Goal: Task Accomplishment & Management: Complete application form

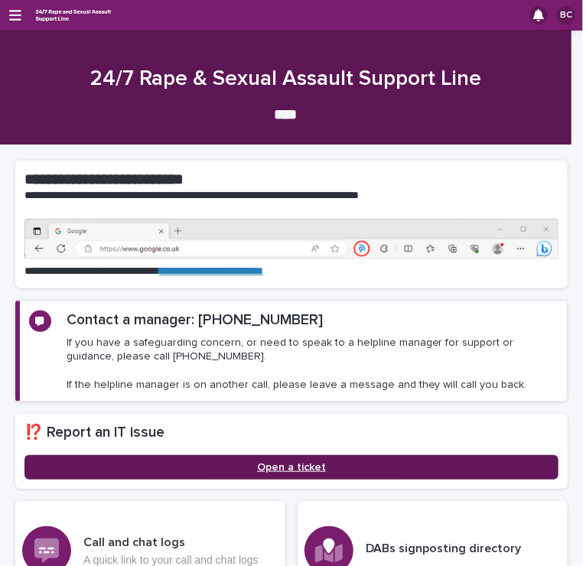
click at [266, 462] on span "Open a ticket" at bounding box center [291, 467] width 69 height 11
click at [183, 455] on link "Open a ticket" at bounding box center [291, 467] width 534 height 24
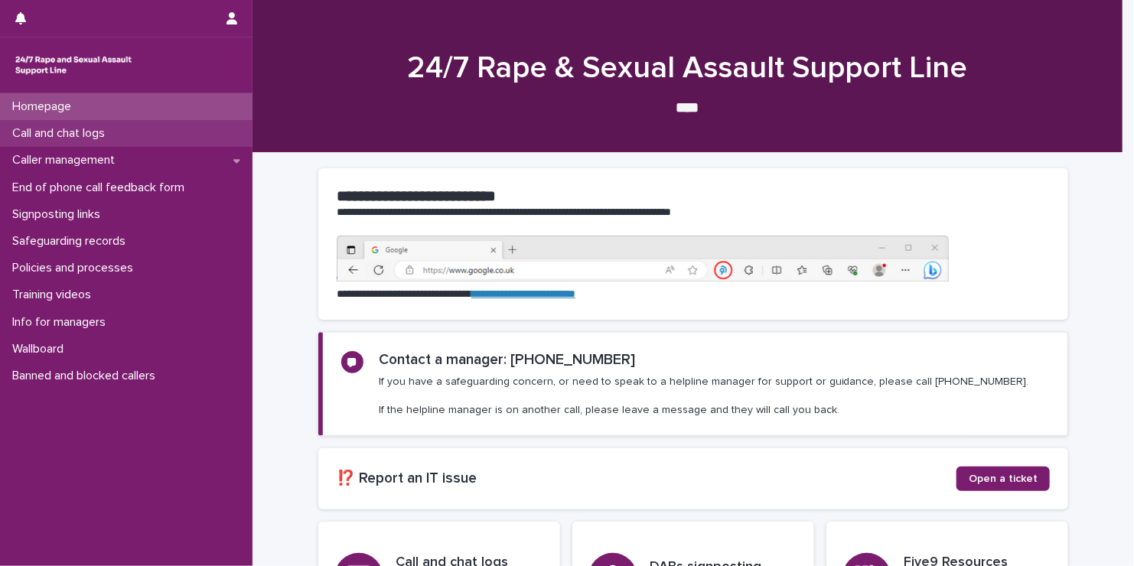
click at [66, 143] on div "Call and chat logs" at bounding box center [126, 133] width 253 height 27
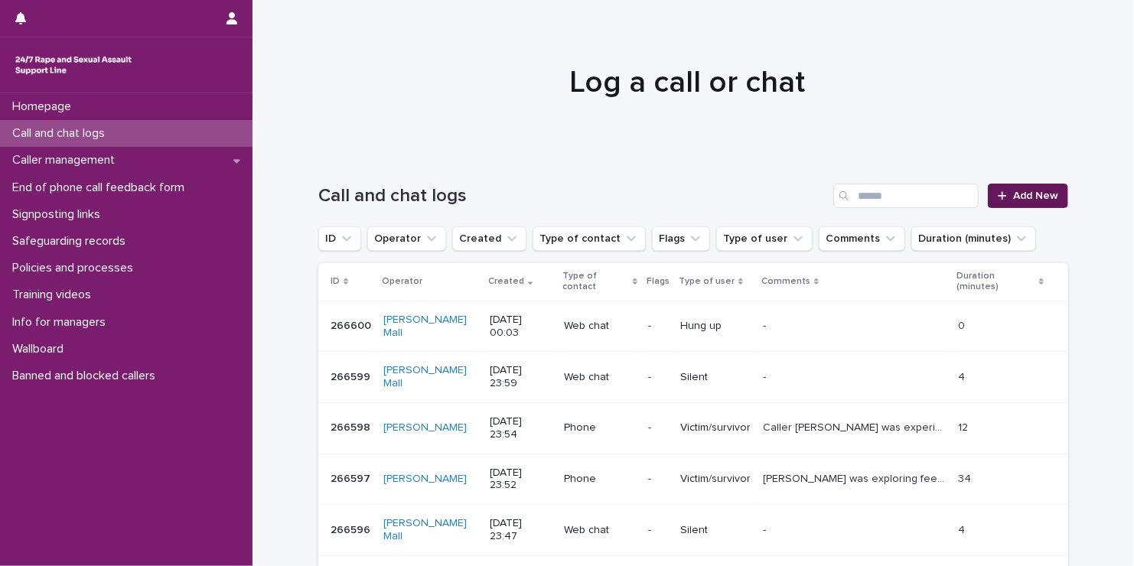
click at [582, 199] on span "Add New" at bounding box center [1035, 196] width 45 height 11
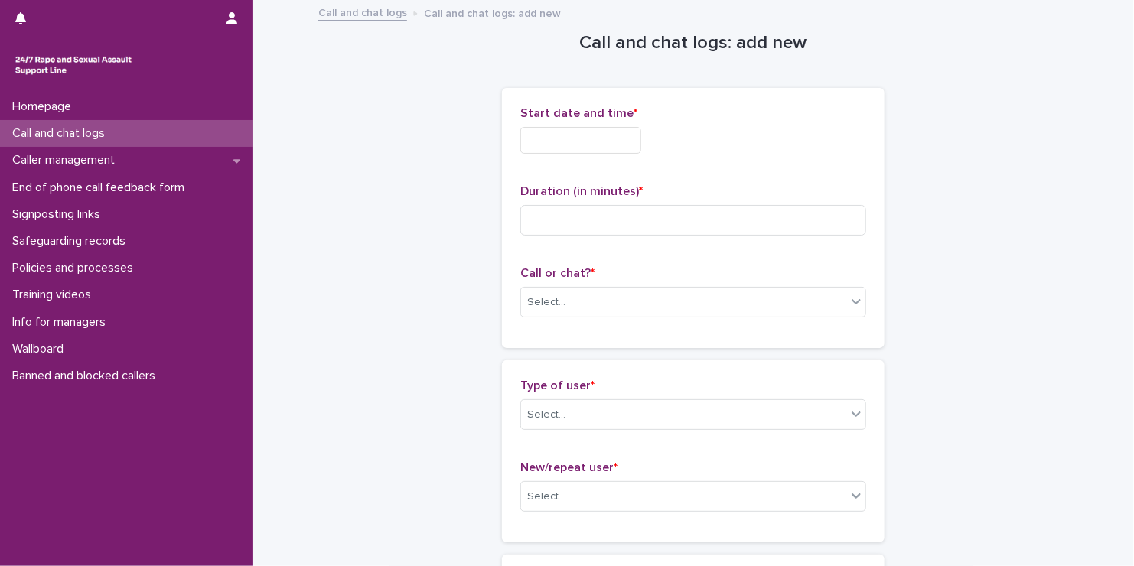
click at [582, 152] on input "text" at bounding box center [580, 140] width 121 height 27
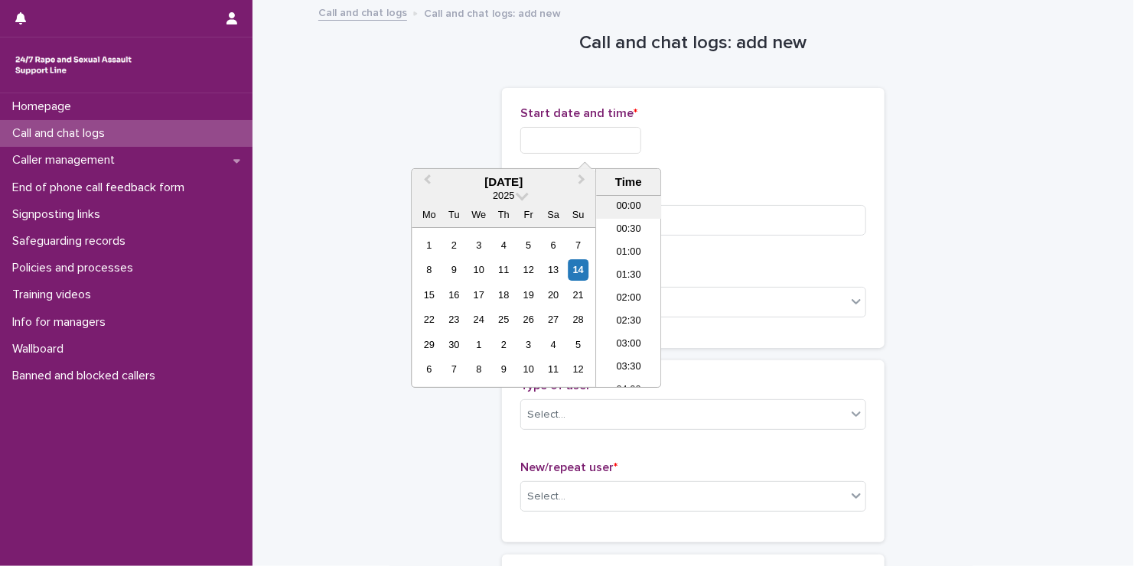
click at [582, 202] on li "00:00" at bounding box center [628, 207] width 65 height 23
type input "**********"
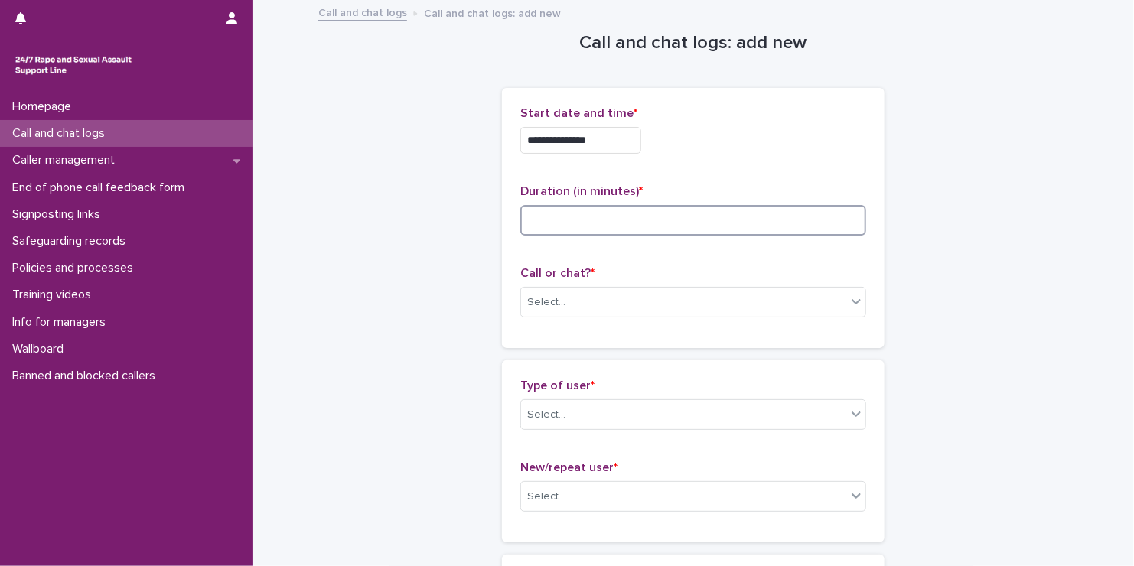
click at [582, 205] on input at bounding box center [693, 220] width 346 height 31
type input "**"
click at [582, 302] on div "Select..." at bounding box center [683, 302] width 325 height 25
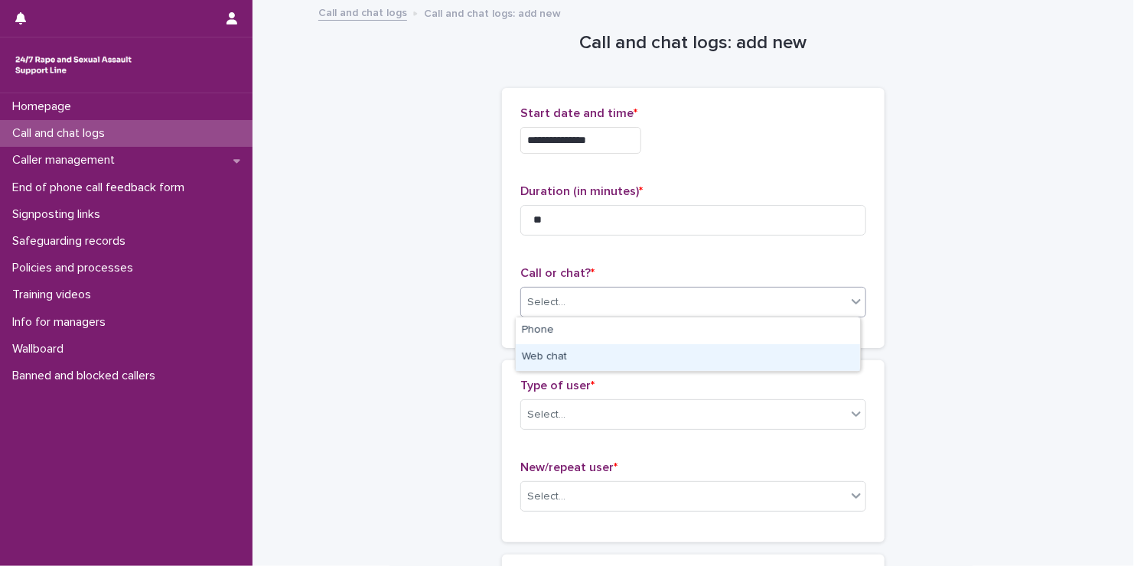
click at [565, 360] on div "Web chat" at bounding box center [688, 357] width 344 height 27
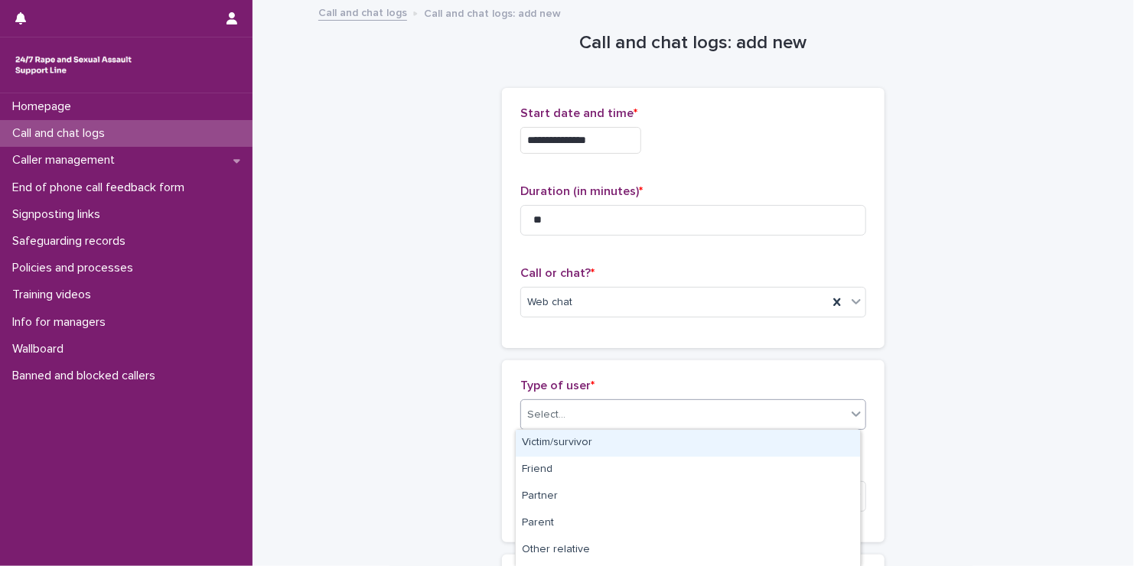
click at [553, 418] on div "Select..." at bounding box center [546, 415] width 38 height 16
click at [551, 442] on div "Victim/survivor" at bounding box center [688, 443] width 344 height 27
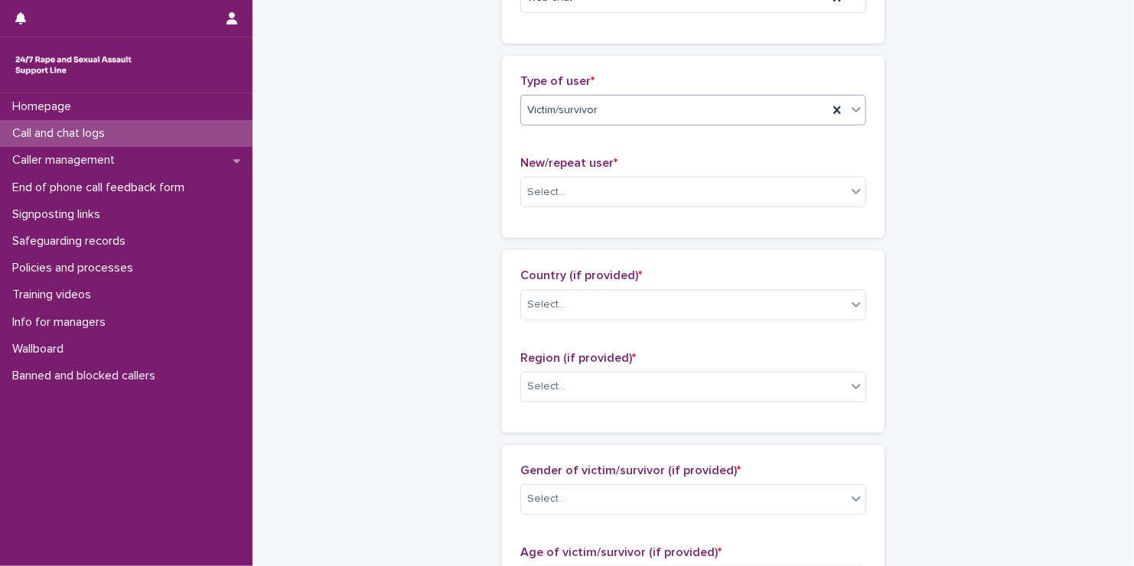
scroll to position [311, 0]
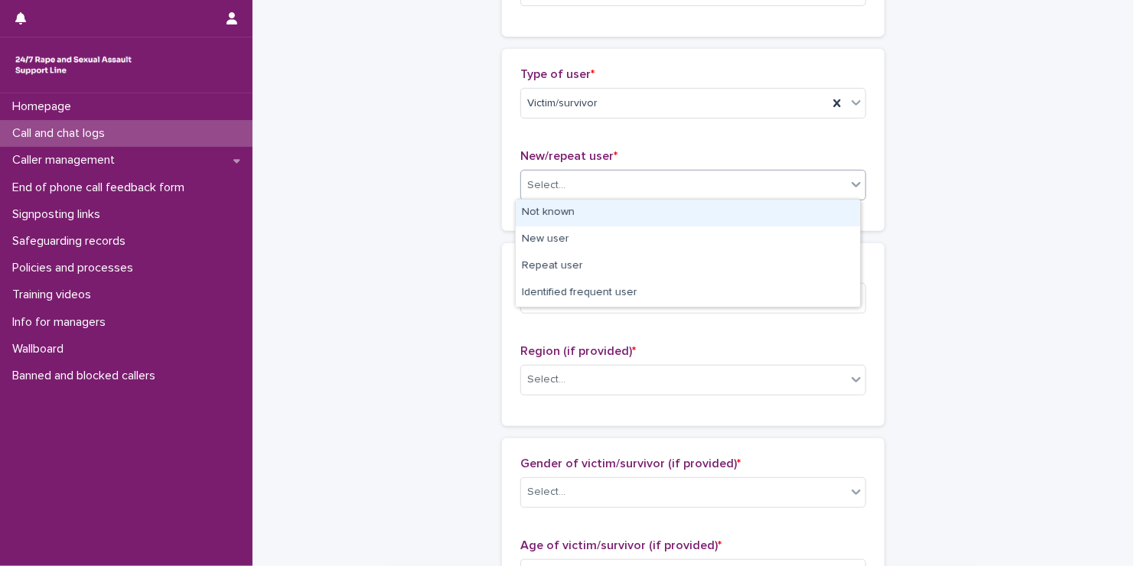
click at [573, 186] on div "Select..." at bounding box center [683, 185] width 325 height 25
click at [567, 217] on div "Not known" at bounding box center [688, 213] width 344 height 27
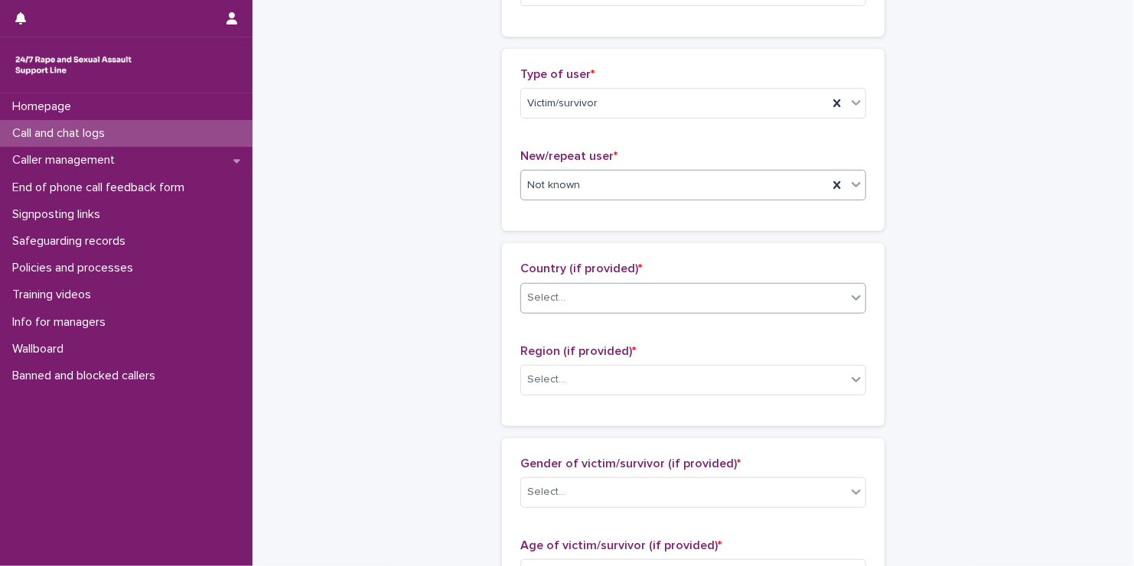
click at [581, 283] on div "Select..." at bounding box center [693, 298] width 346 height 31
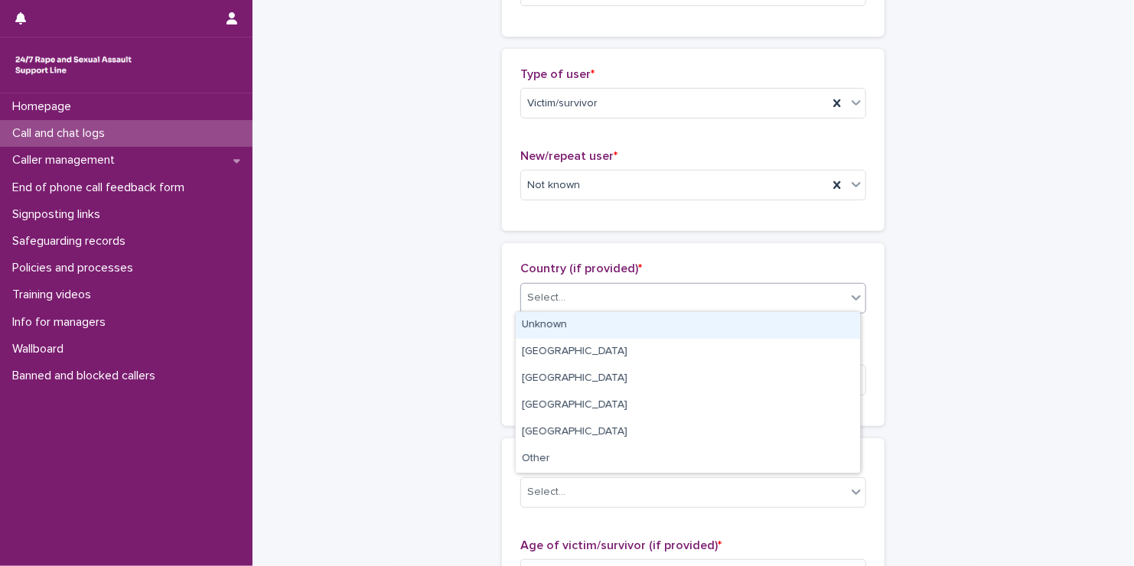
click at [572, 327] on div "Unknown" at bounding box center [688, 325] width 344 height 27
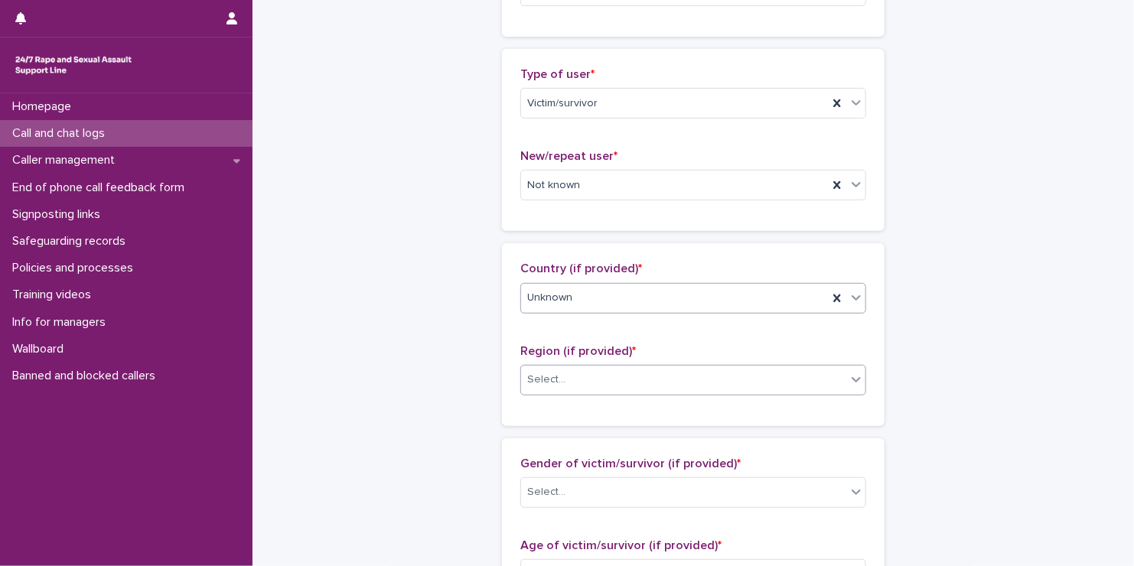
click at [566, 377] on div "Select..." at bounding box center [683, 379] width 325 height 25
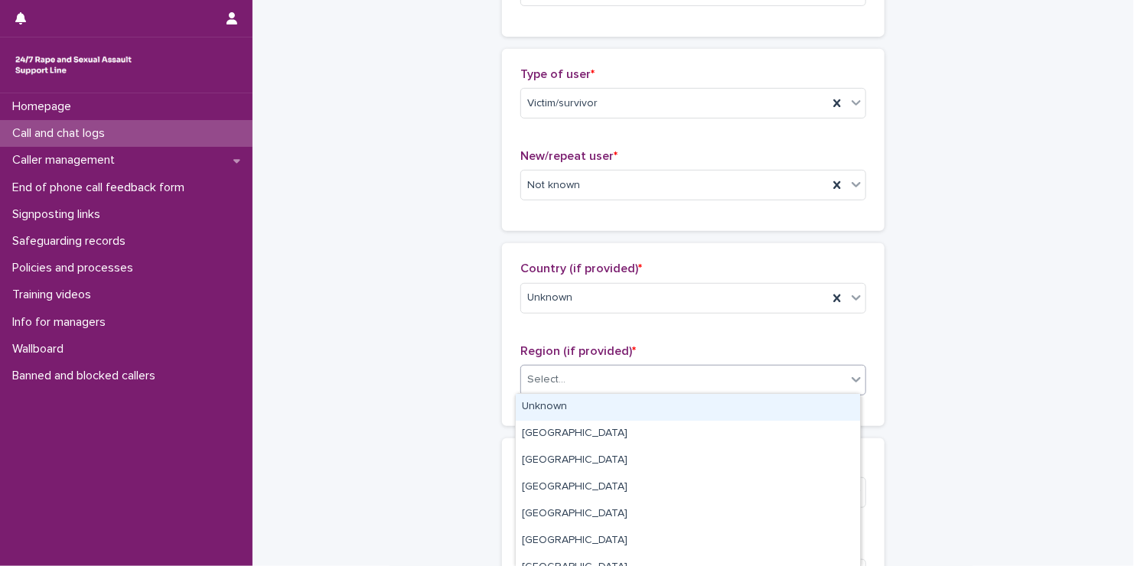
click at [558, 412] on div "Unknown" at bounding box center [688, 407] width 344 height 27
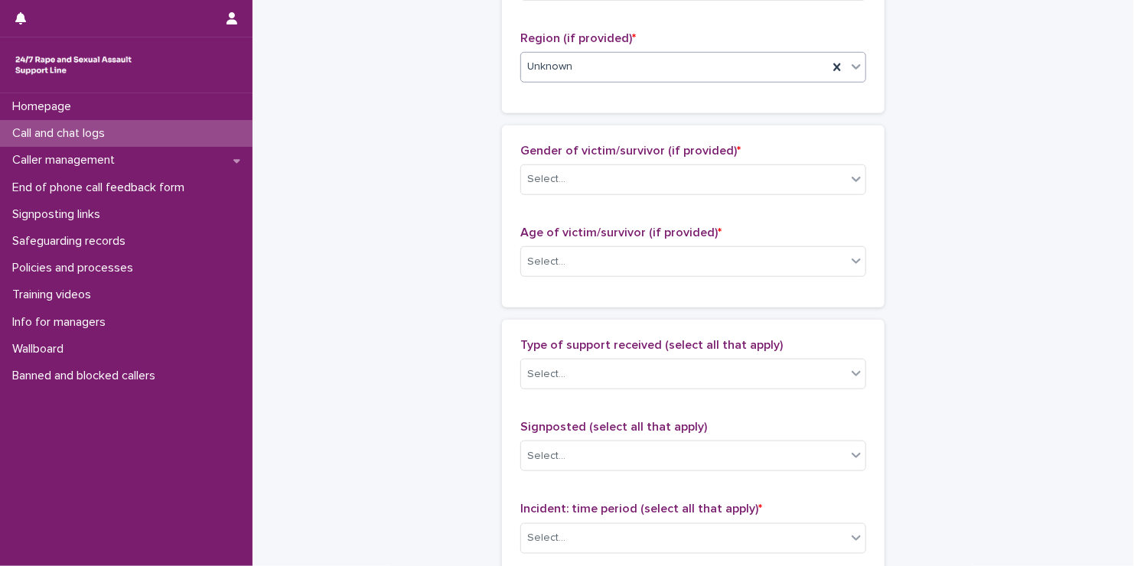
scroll to position [630, 0]
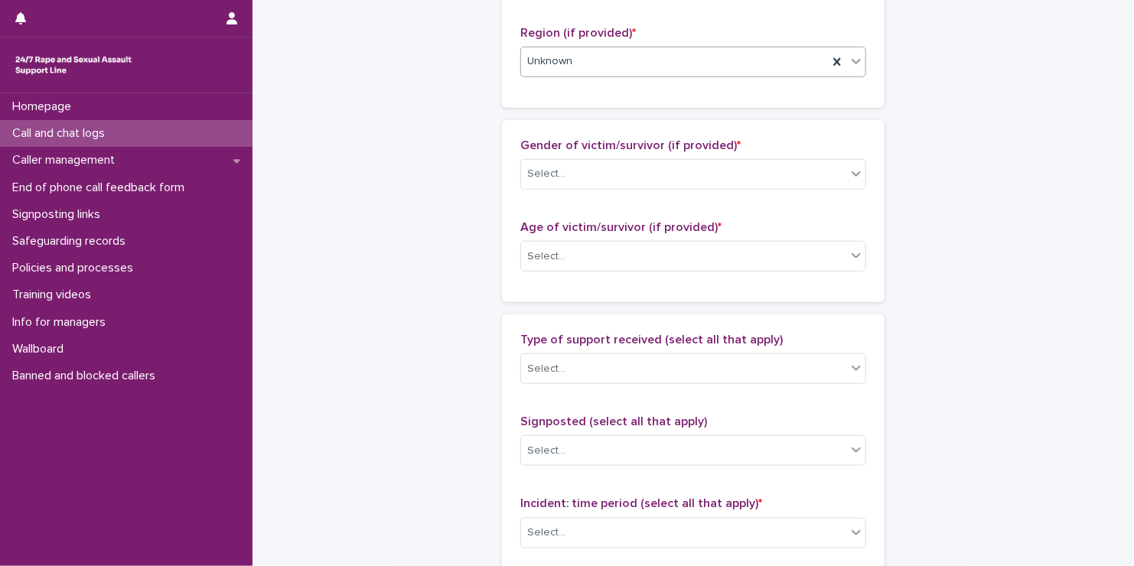
click at [563, 189] on div "Gender of victim/survivor (if provided) * Select..." at bounding box center [693, 170] width 346 height 64
click at [572, 175] on div "Select..." at bounding box center [683, 173] width 325 height 25
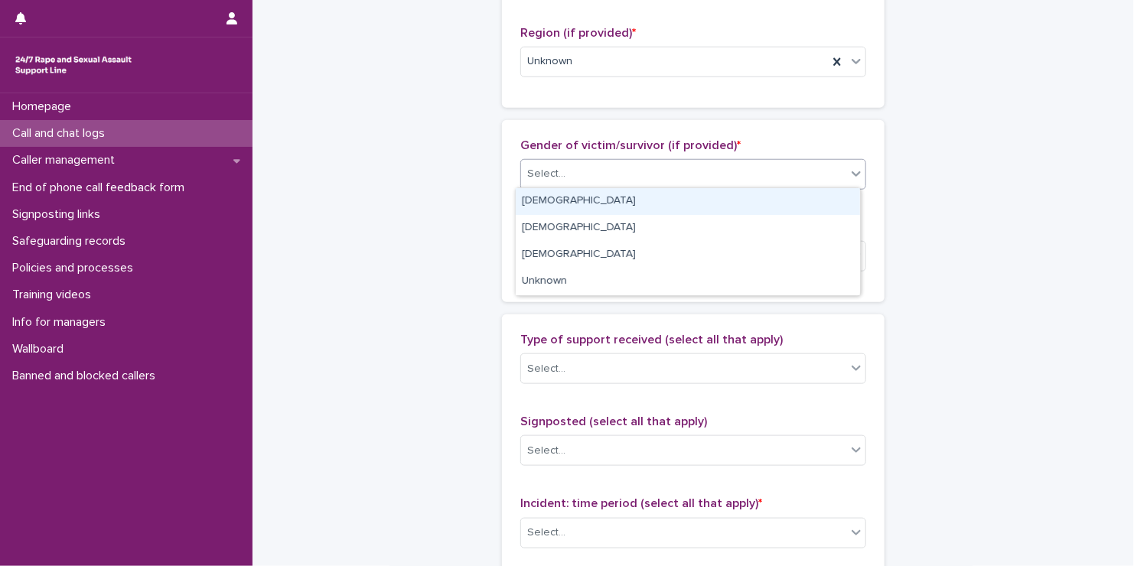
click at [566, 195] on div "[DEMOGRAPHIC_DATA]" at bounding box center [688, 201] width 344 height 27
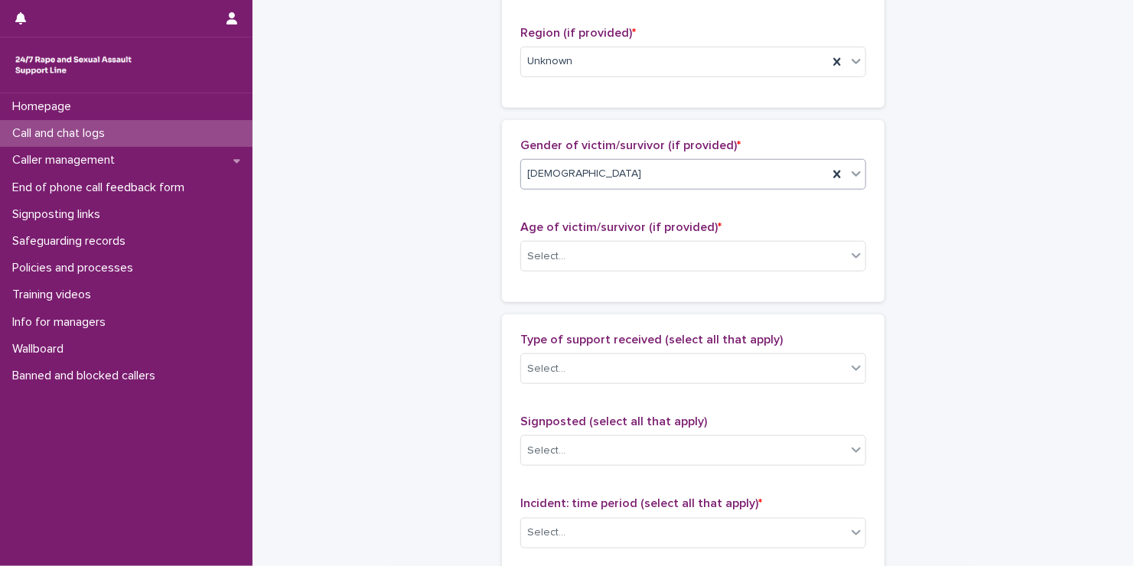
click at [565, 229] on span "Age of victim/survivor (if provided) *" at bounding box center [620, 227] width 201 height 12
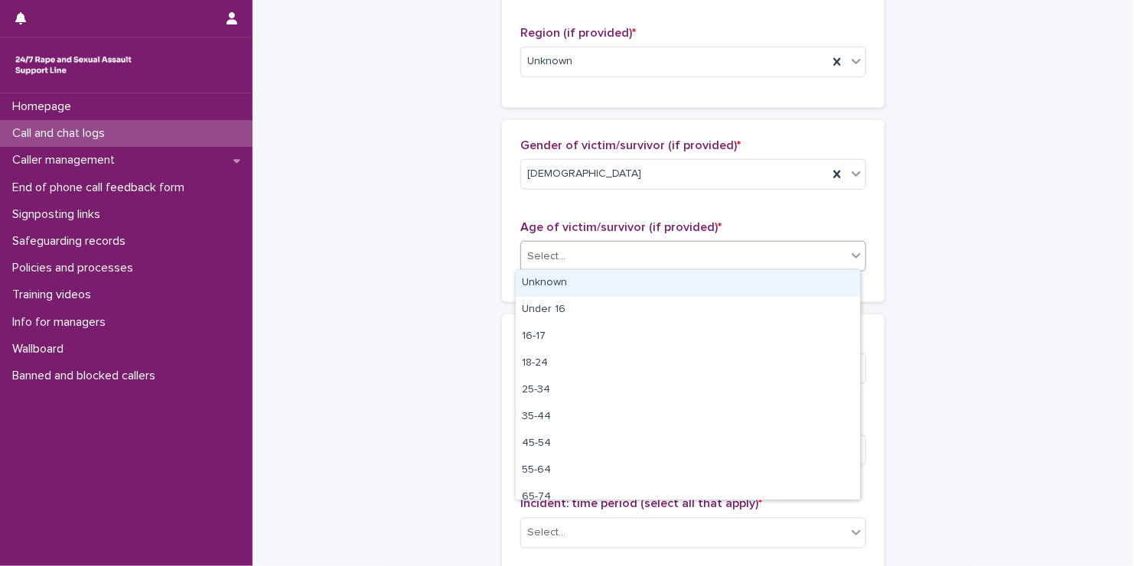
click at [562, 244] on div "Select..." at bounding box center [683, 256] width 325 height 25
click at [557, 288] on div "Unknown" at bounding box center [688, 283] width 344 height 27
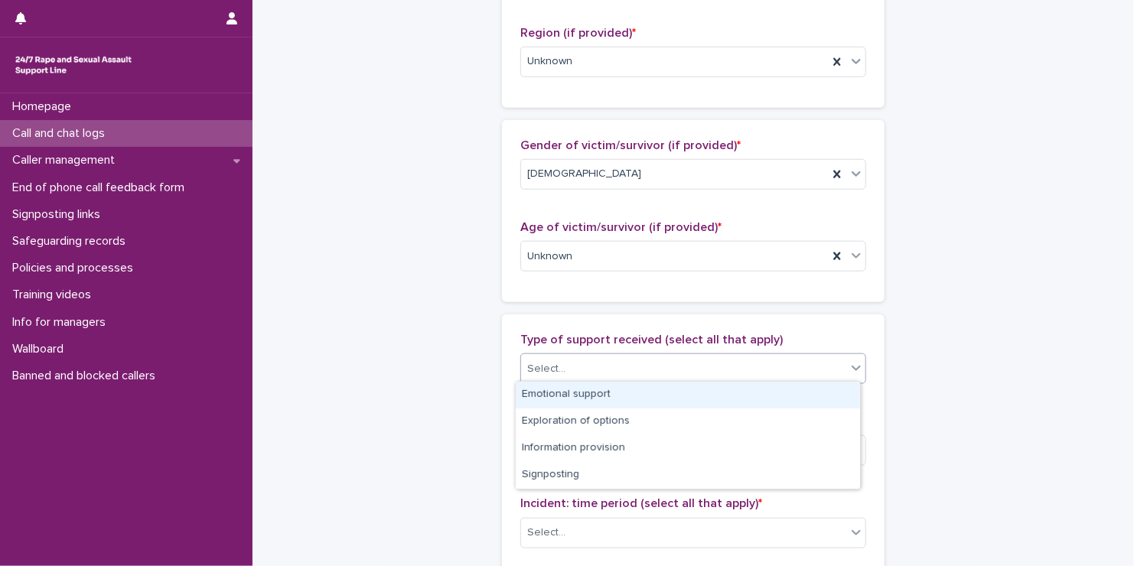
click at [558, 357] on div "Select..." at bounding box center [683, 369] width 325 height 25
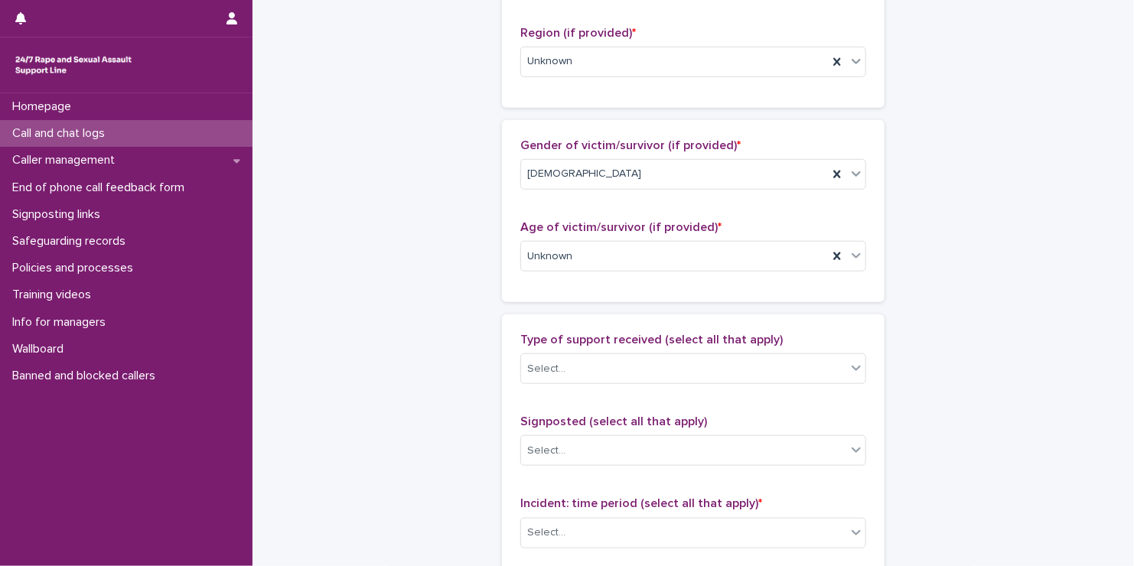
click at [456, 383] on div "**********" at bounding box center [693, 200] width 750 height 1656
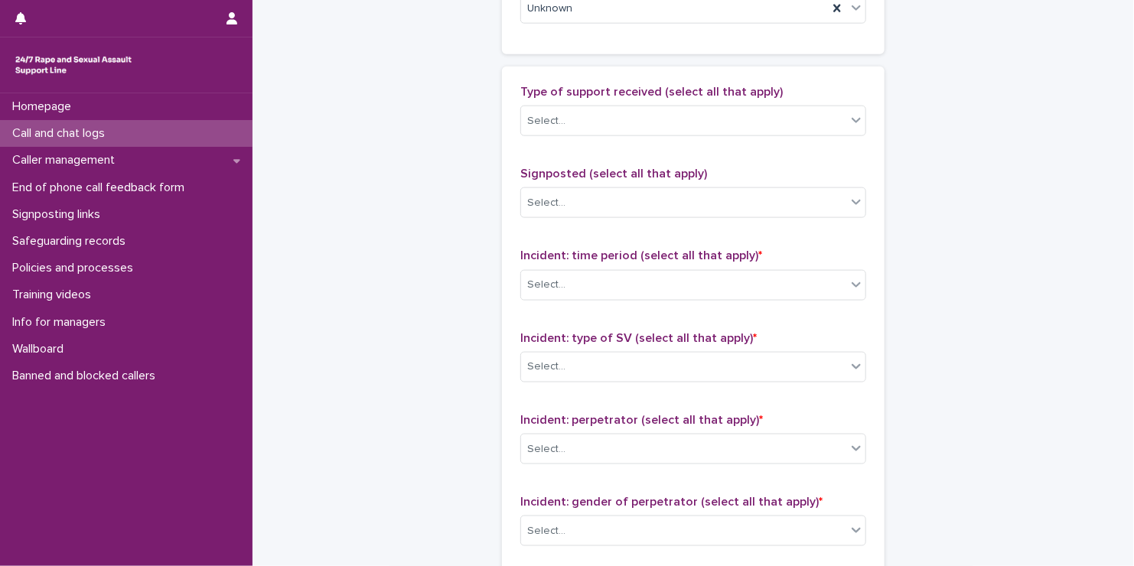
scroll to position [880, 0]
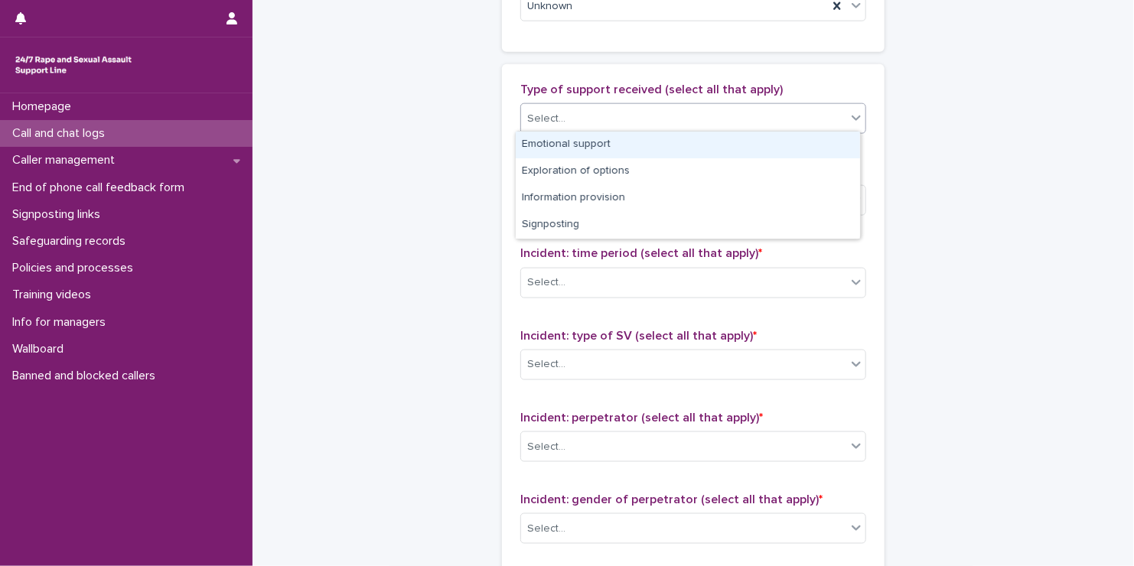
click at [582, 112] on div "Select..." at bounding box center [683, 118] width 325 height 25
click at [582, 134] on div "Emotional support" at bounding box center [688, 145] width 344 height 27
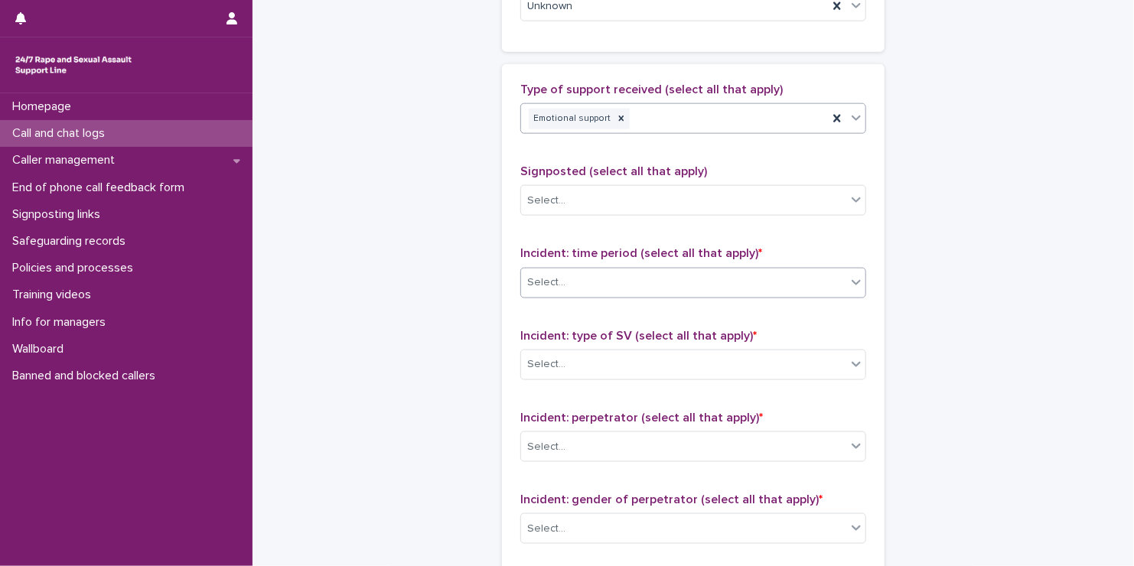
click at [539, 275] on div "Select..." at bounding box center [546, 283] width 38 height 16
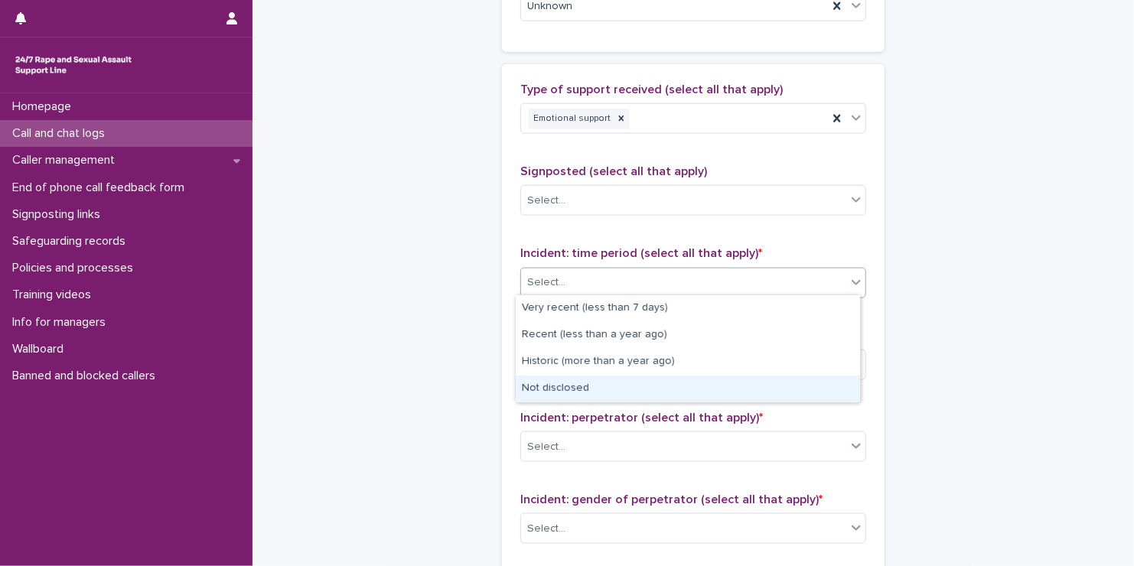
click at [549, 393] on div "Not disclosed" at bounding box center [688, 389] width 344 height 27
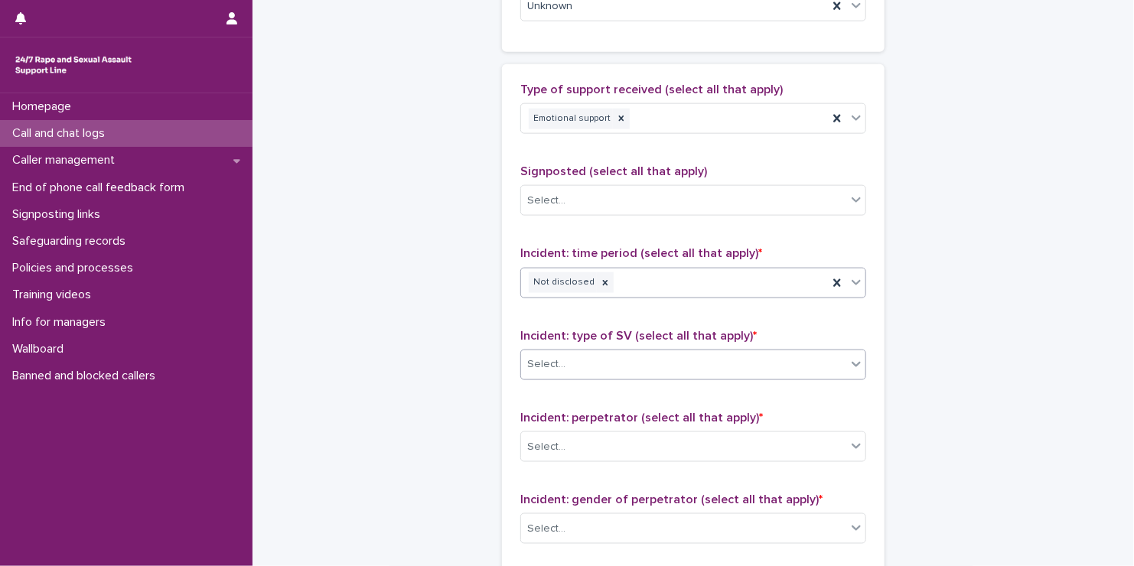
click at [547, 368] on div "Select..." at bounding box center [546, 365] width 38 height 16
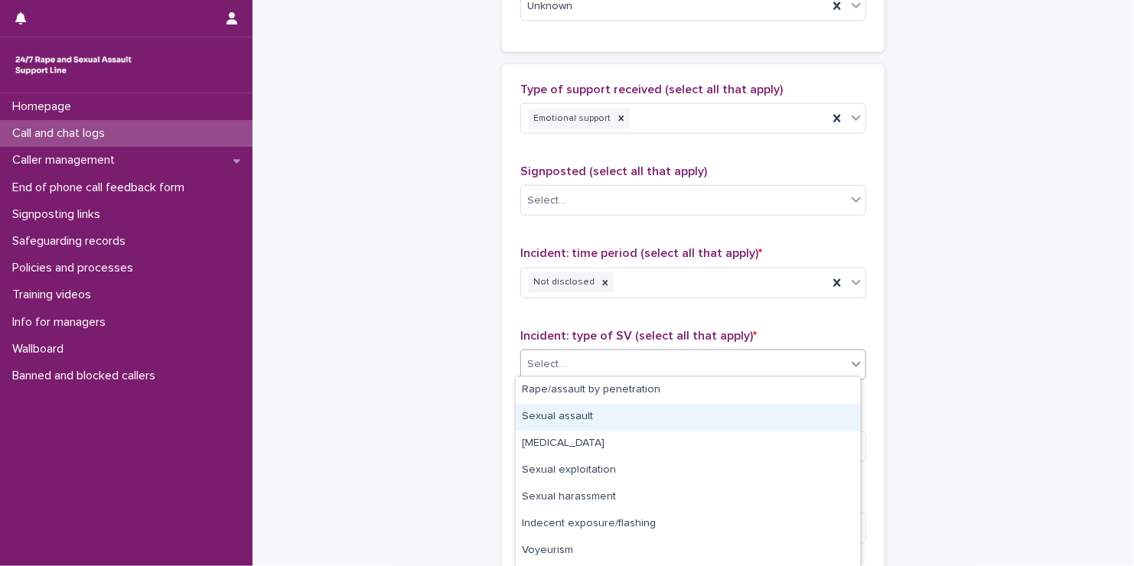
click at [549, 415] on div "Sexual assault" at bounding box center [688, 417] width 344 height 27
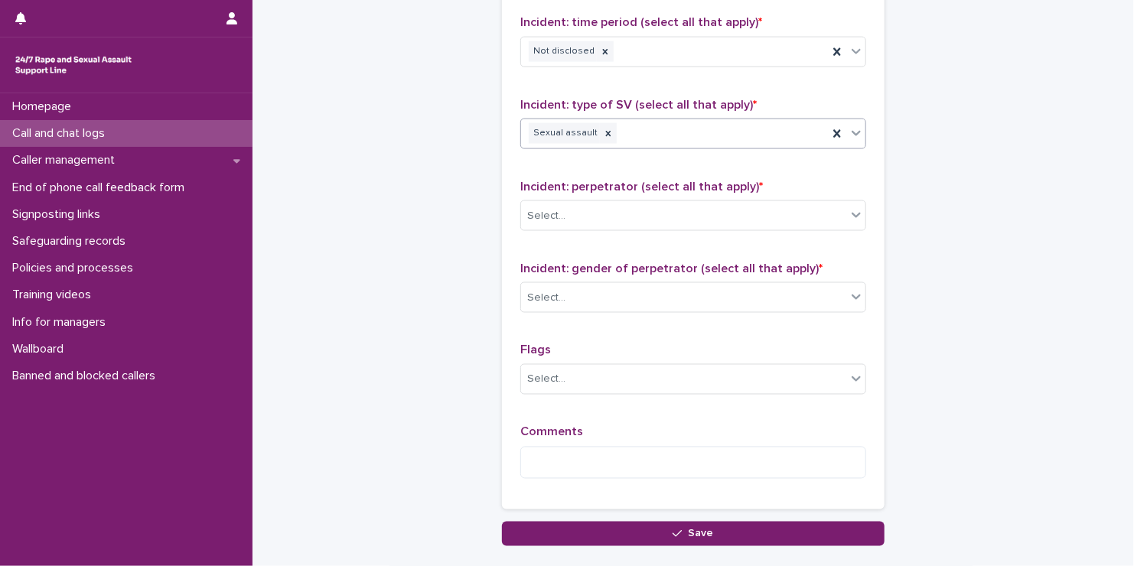
scroll to position [1129, 0]
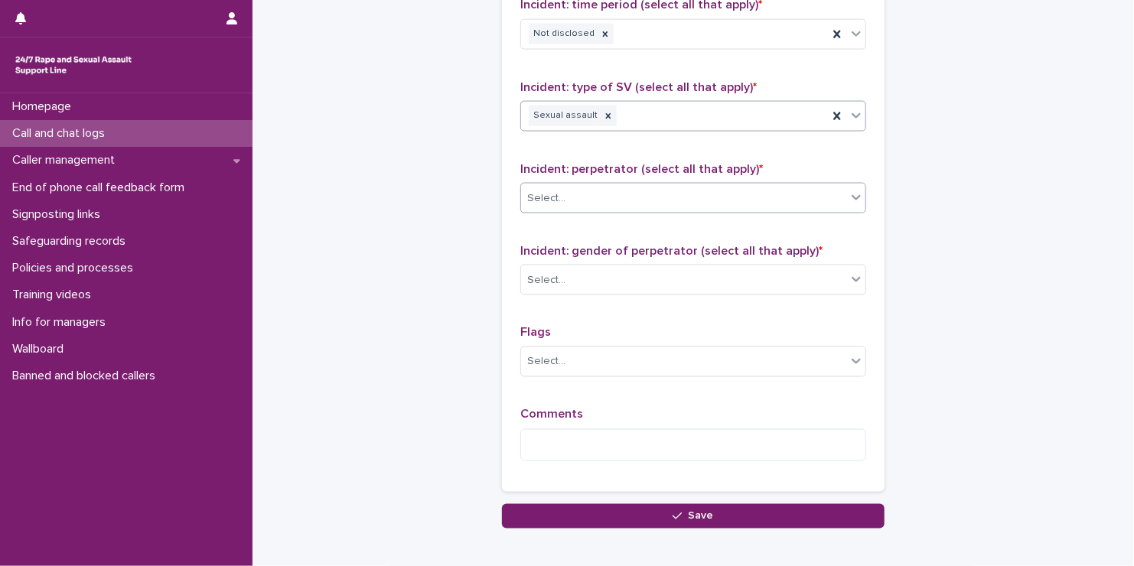
click at [582, 183] on div "Select..." at bounding box center [693, 198] width 346 height 31
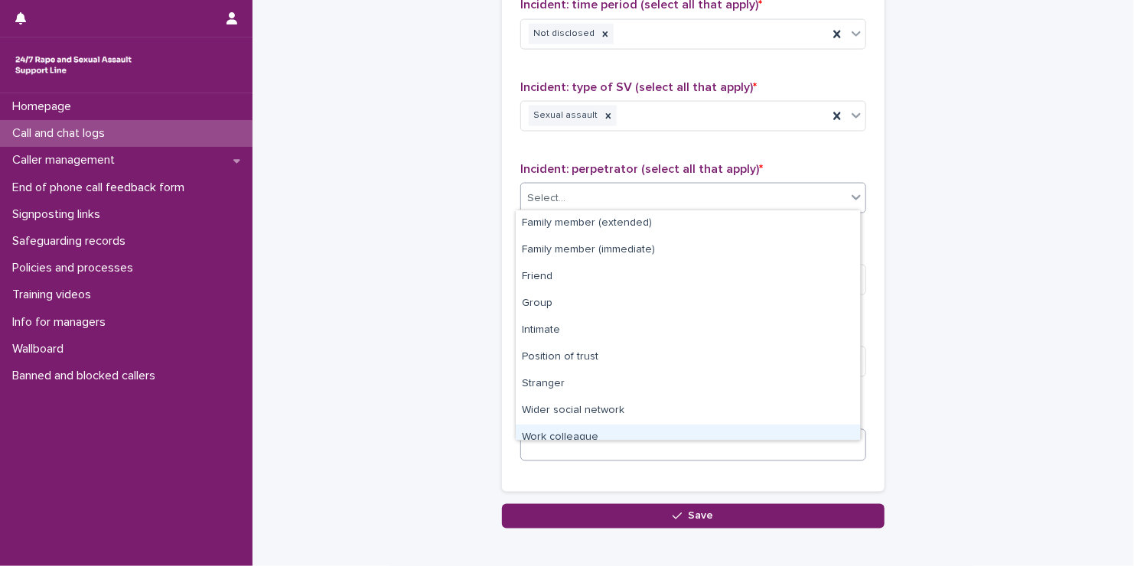
scroll to position [1206, 0]
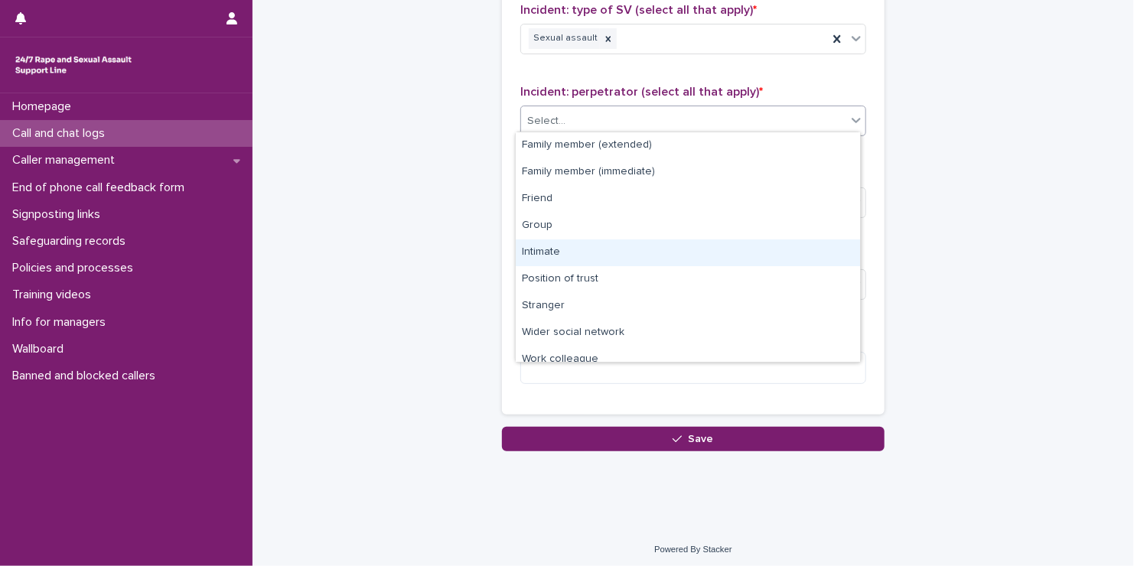
click at [572, 256] on div "Intimate" at bounding box center [688, 253] width 344 height 27
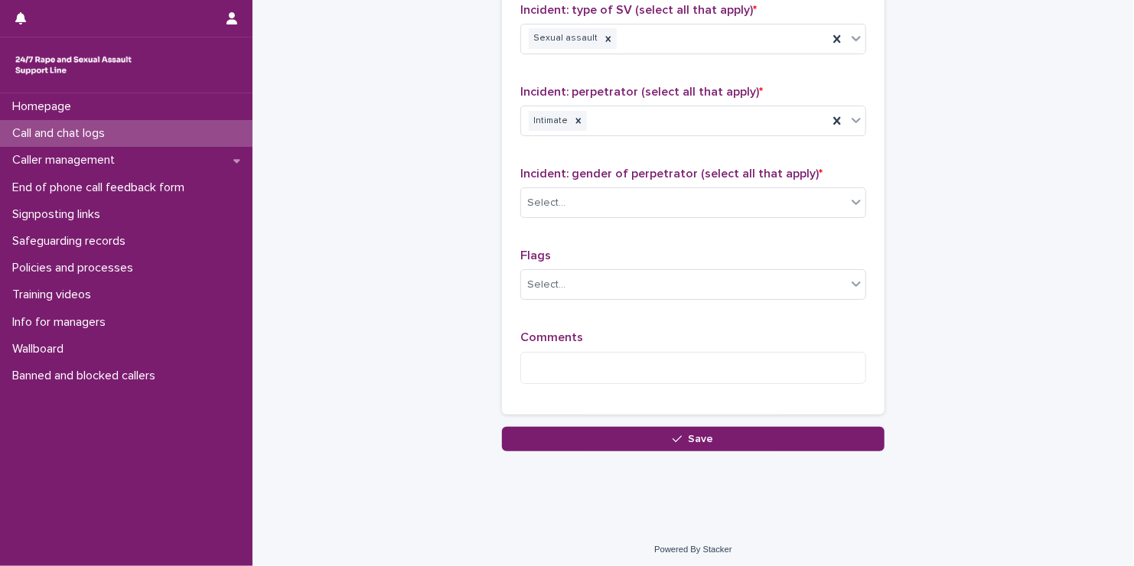
click at [582, 181] on div "Incident: gender of perpetrator (select all that apply) * Select..." at bounding box center [693, 199] width 346 height 64
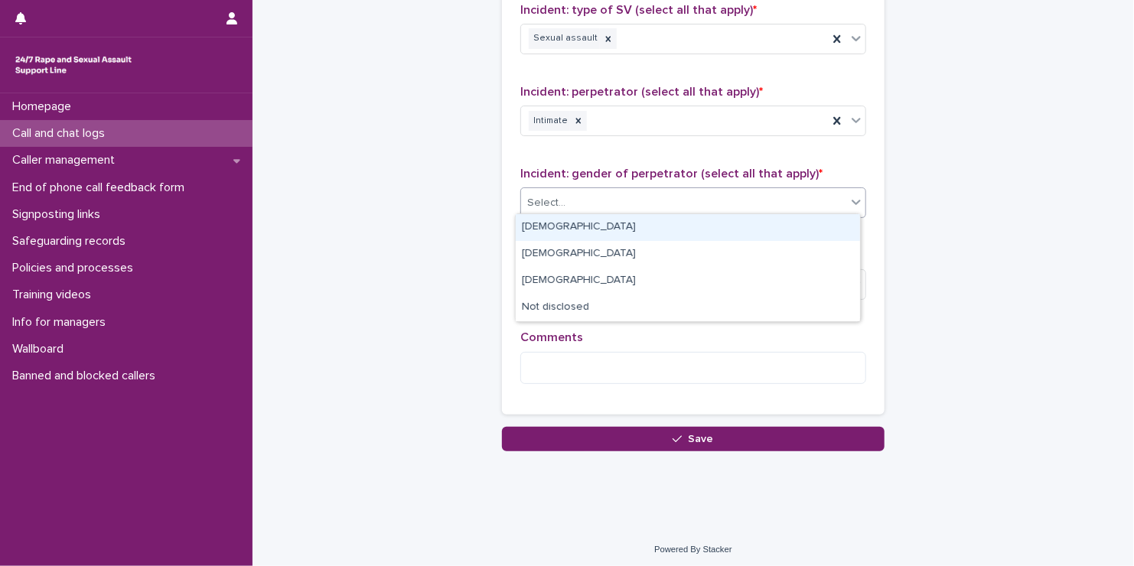
click at [582, 191] on div "Select..." at bounding box center [683, 203] width 325 height 25
click at [571, 227] on div "[DEMOGRAPHIC_DATA]" at bounding box center [688, 227] width 344 height 27
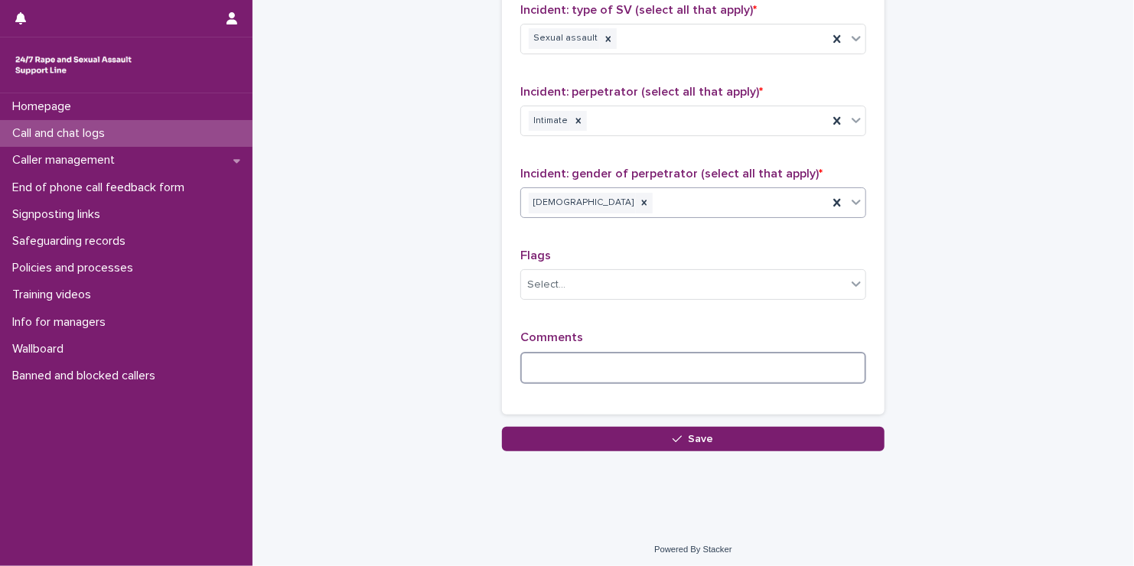
click at [582, 360] on textarea at bounding box center [693, 368] width 346 height 33
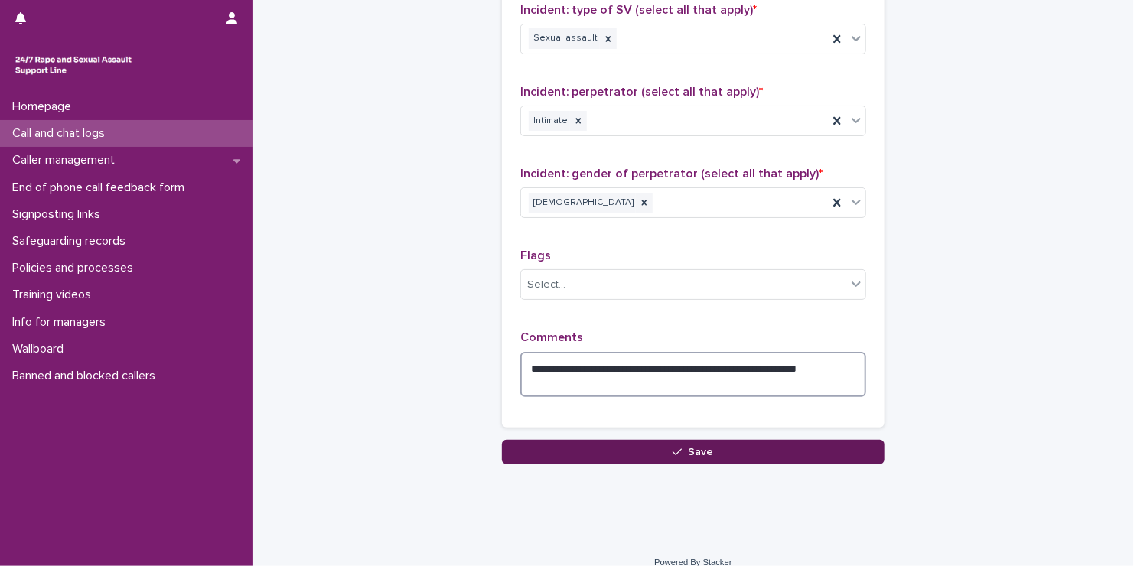
type textarea "**********"
click at [582, 449] on div "button" at bounding box center [680, 452] width 15 height 11
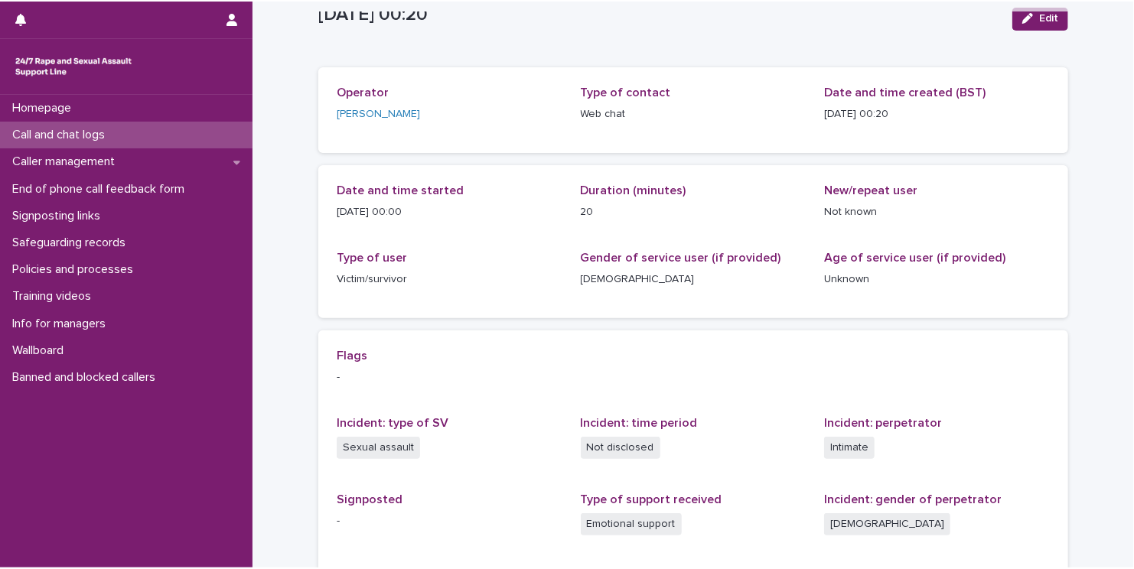
scroll to position [49, 0]
